Goal: Use online tool/utility: Utilize a website feature to perform a specific function

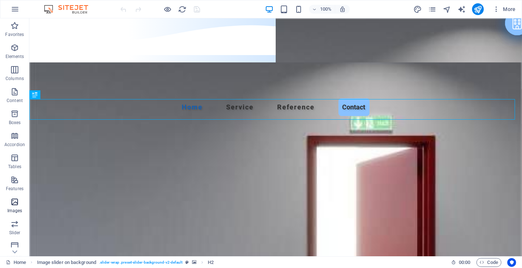
scroll to position [41, 0]
click at [11, 138] on icon "button" at bounding box center [14, 139] width 9 height 9
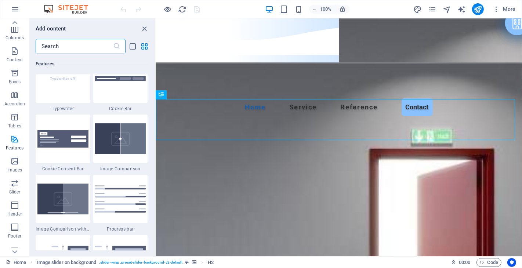
scroll to position [2984, 0]
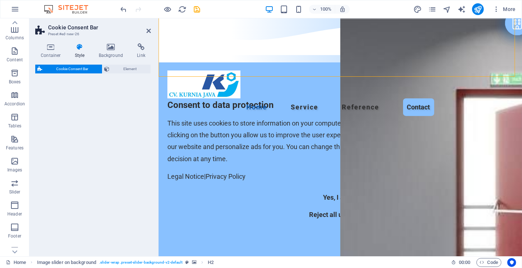
select select "rem"
select select "px"
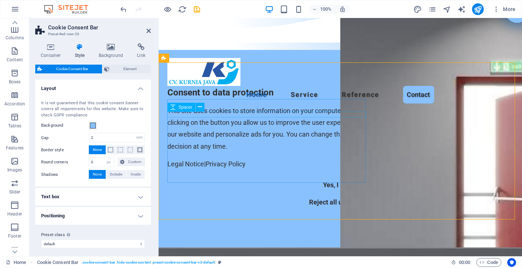
scroll to position [0, 0]
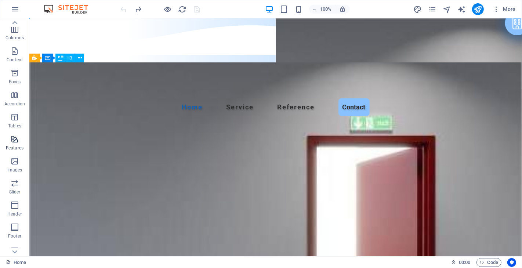
click at [15, 141] on icon "button" at bounding box center [14, 139] width 9 height 9
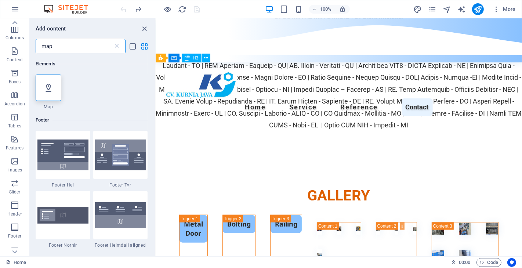
scroll to position [2752, 0]
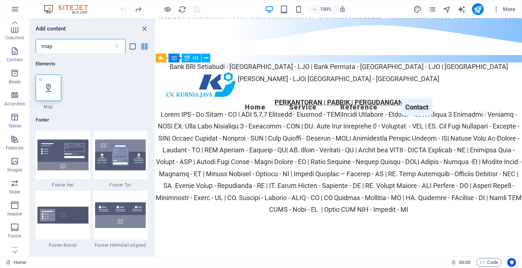
type input "map"
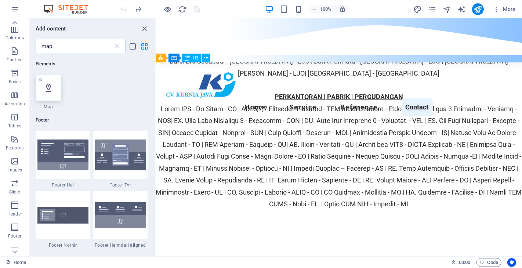
scroll to position [2816, 0]
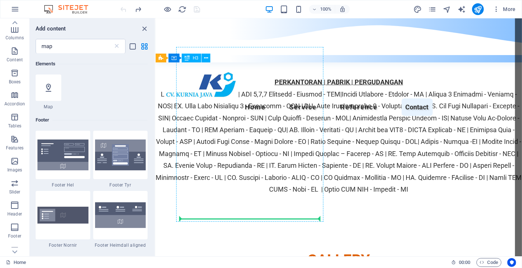
select select "1"
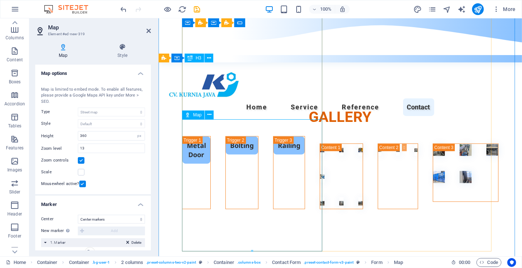
scroll to position [2916, 0]
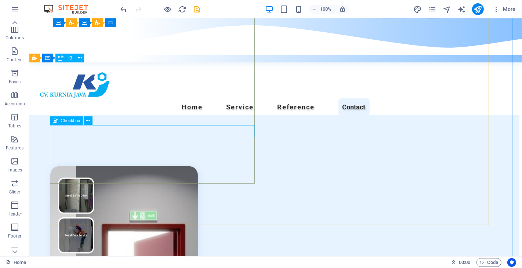
scroll to position [2889, 3]
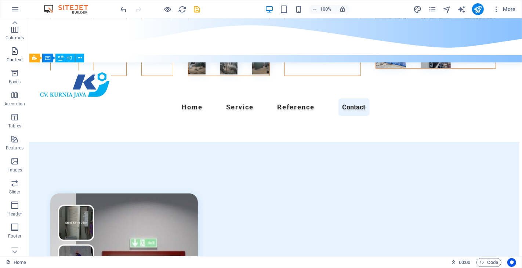
click at [13, 55] on icon "button" at bounding box center [14, 51] width 9 height 9
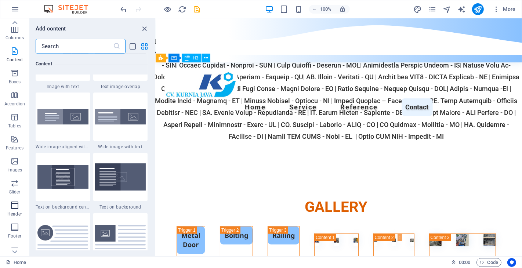
scroll to position [93, 0]
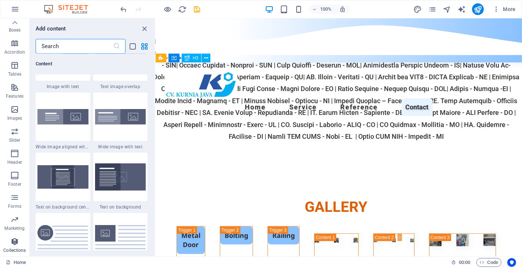
click at [13, 244] on icon "button" at bounding box center [14, 241] width 9 height 9
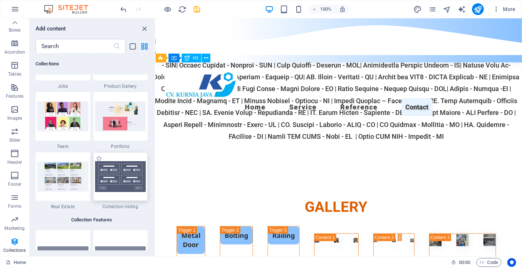
scroll to position [6926, 0]
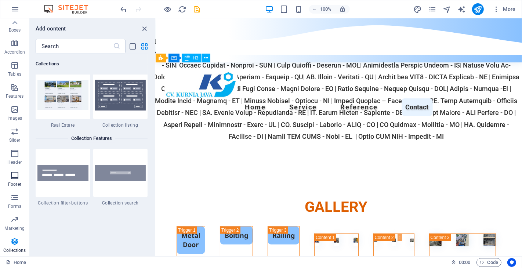
click at [15, 177] on icon "button" at bounding box center [14, 175] width 9 height 9
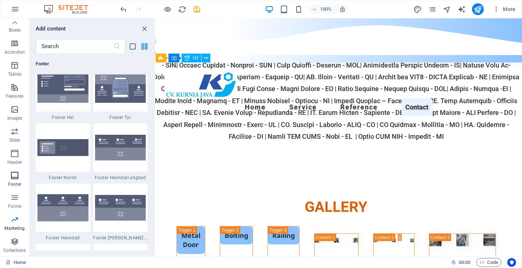
scroll to position [4861, 0]
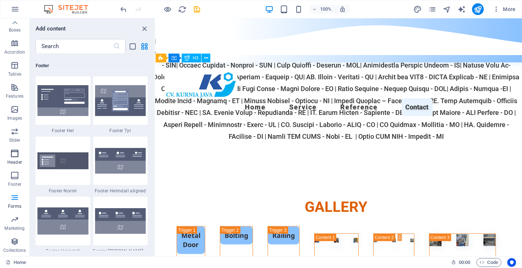
click at [13, 157] on icon "button" at bounding box center [14, 153] width 9 height 9
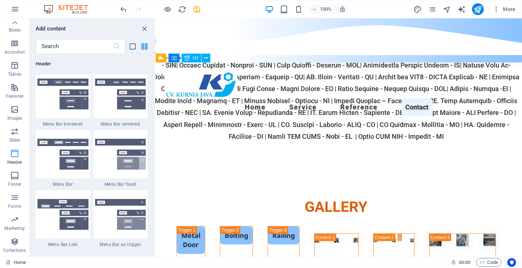
scroll to position [4422, 0]
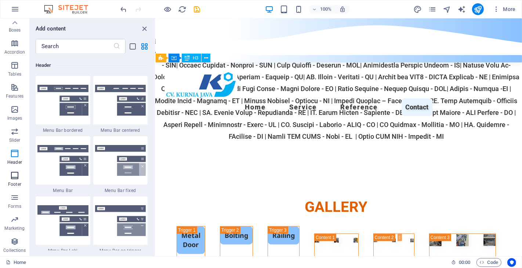
click at [16, 175] on icon "button" at bounding box center [14, 175] width 9 height 9
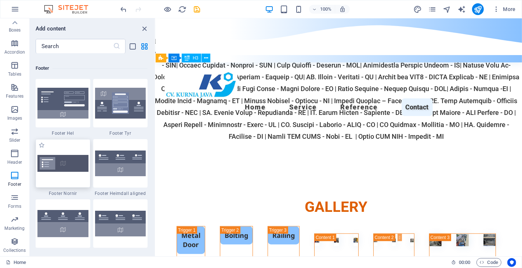
scroll to position [4861, 0]
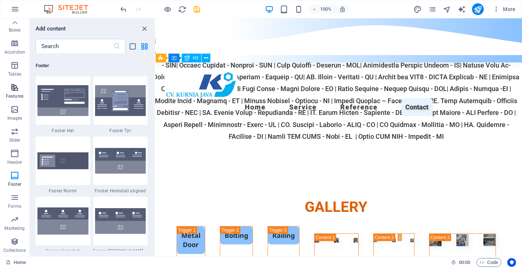
click at [13, 98] on p "Features" at bounding box center [15, 96] width 18 height 6
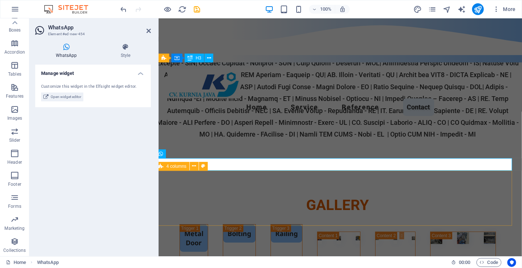
scroll to position [3009, 3]
